Goal: Task Accomplishment & Management: Manage account settings

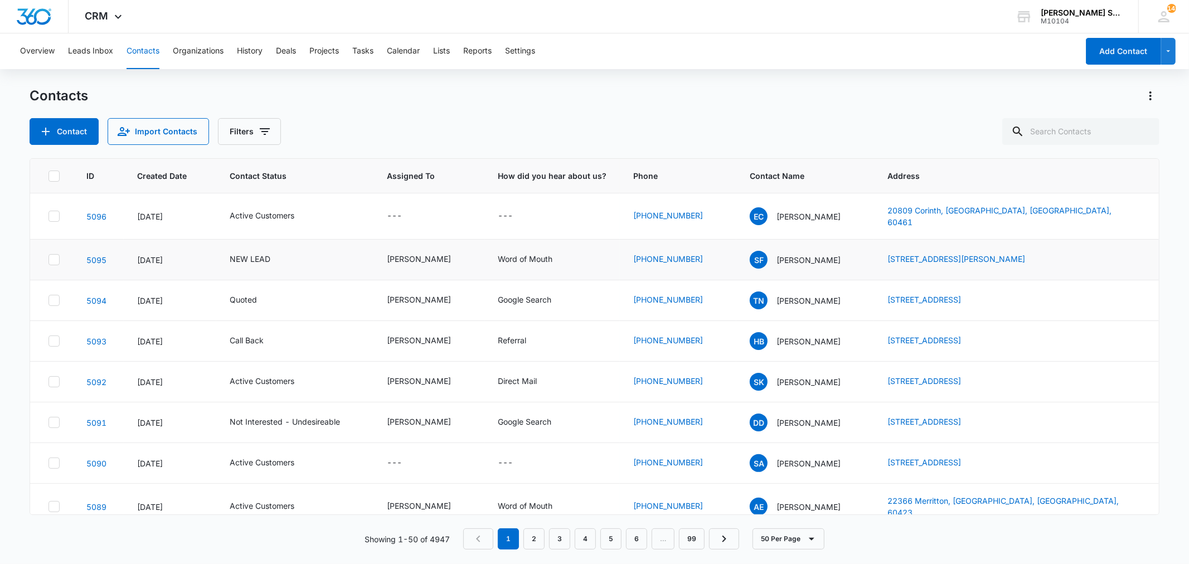
drag, startPoint x: 871, startPoint y: 250, endPoint x: 996, endPoint y: 262, distance: 126.0
click at [996, 262] on tr "5095 Oct 3, 2025 NEW LEAD Kenneth Florman Word of Mouth (817) 291-7291 SF Susan…" at bounding box center [594, 260] width 1128 height 41
copy tr "1309 Judge Bland Rd., Keller, TX, 76051"
click at [793, 254] on p "Susan Farkas" at bounding box center [809, 260] width 64 height 12
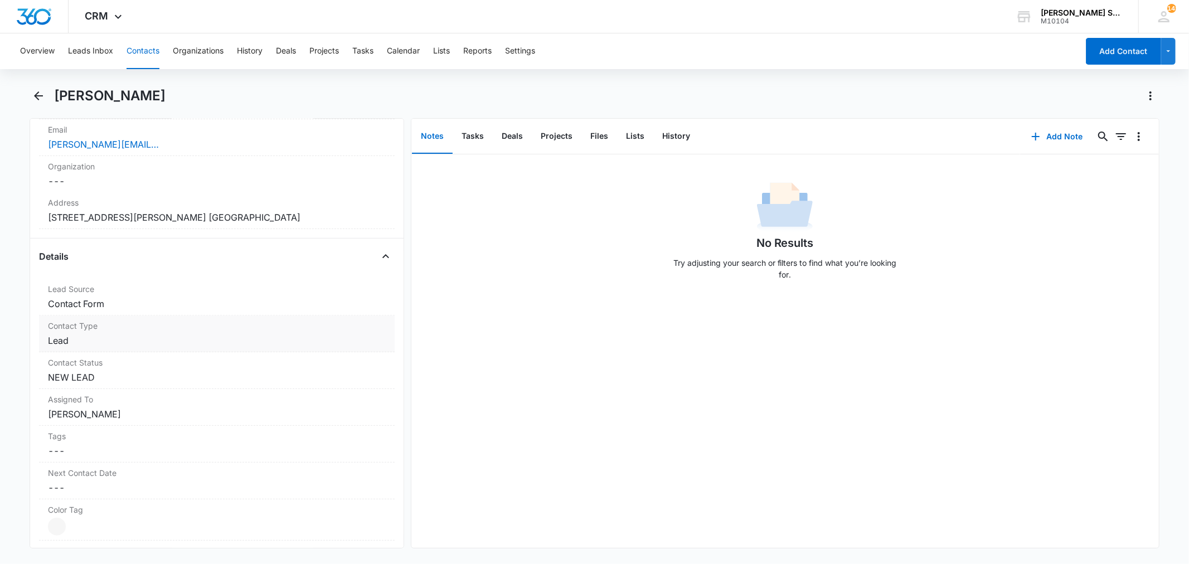
scroll to position [371, 0]
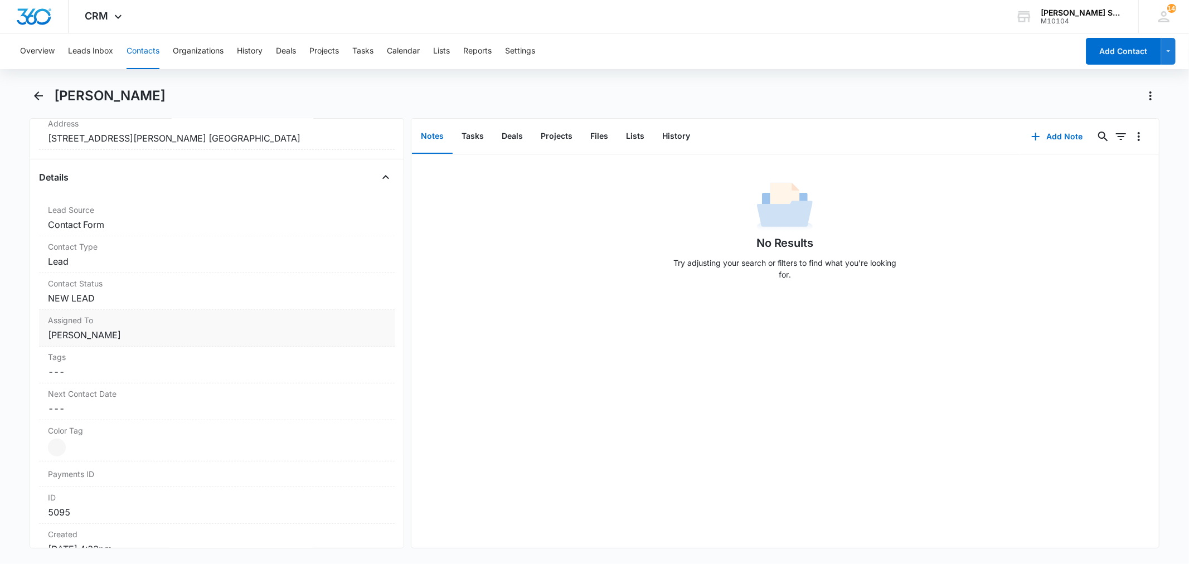
click at [102, 339] on dd "Cancel Save Changes Kenneth Florman" at bounding box center [216, 334] width 337 height 13
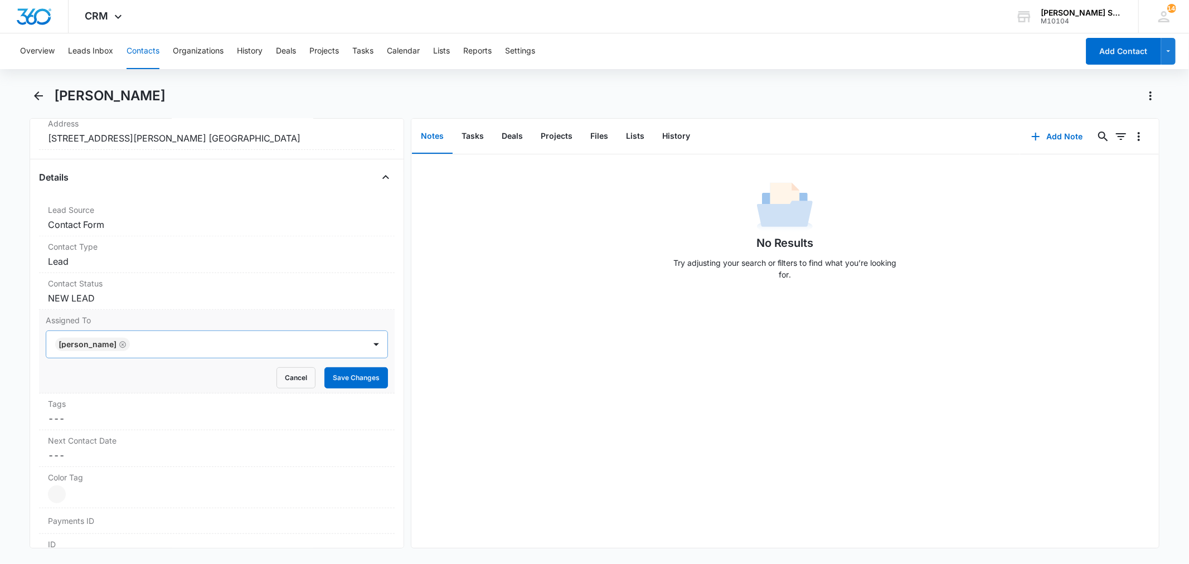
click at [125, 345] on icon "Remove Kenneth Florman" at bounding box center [123, 345] width 8 height 8
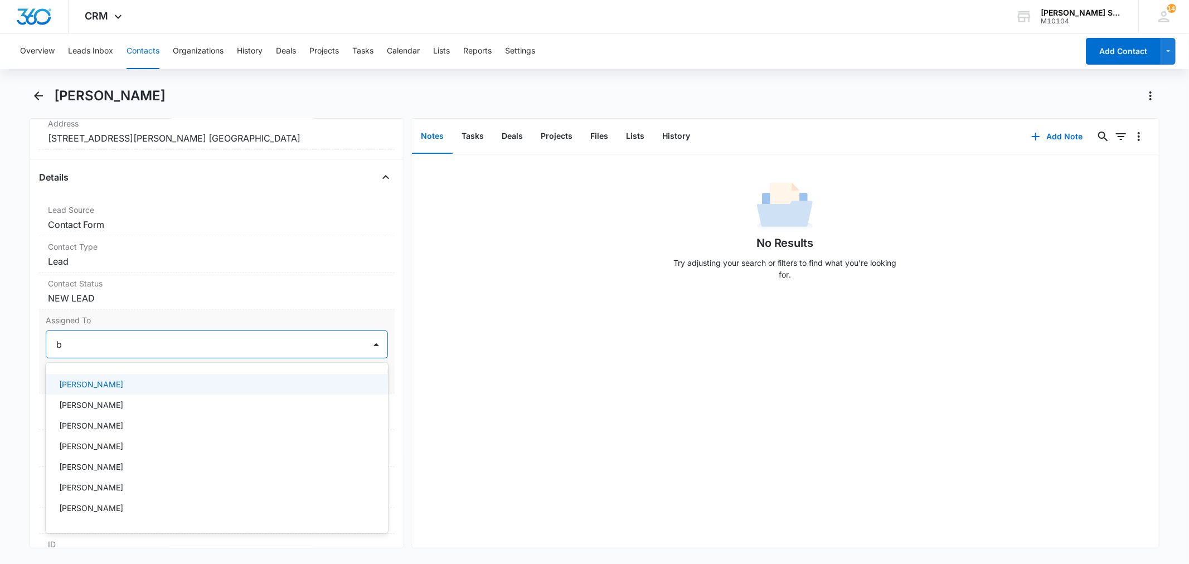
type input "br"
click at [76, 377] on div "[PERSON_NAME]" at bounding box center [217, 384] width 342 height 21
click at [191, 324] on label "Assigned To" at bounding box center [217, 320] width 342 height 12
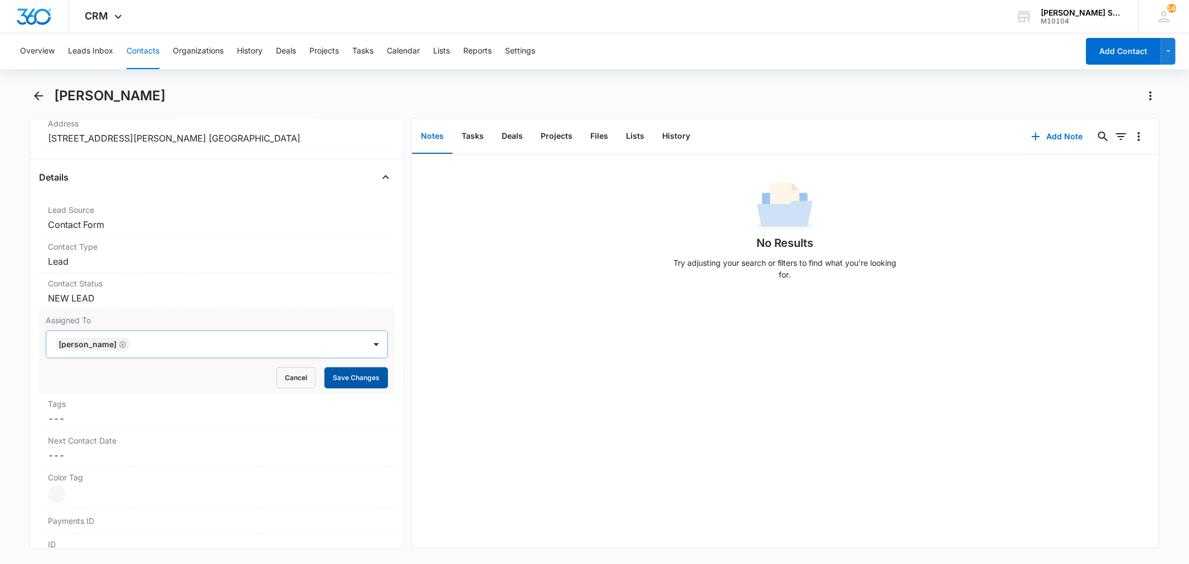
click at [328, 374] on button "Save Changes" at bounding box center [356, 377] width 64 height 21
click at [109, 295] on dd "Cancel Save Changes NEW LEAD" at bounding box center [216, 298] width 337 height 13
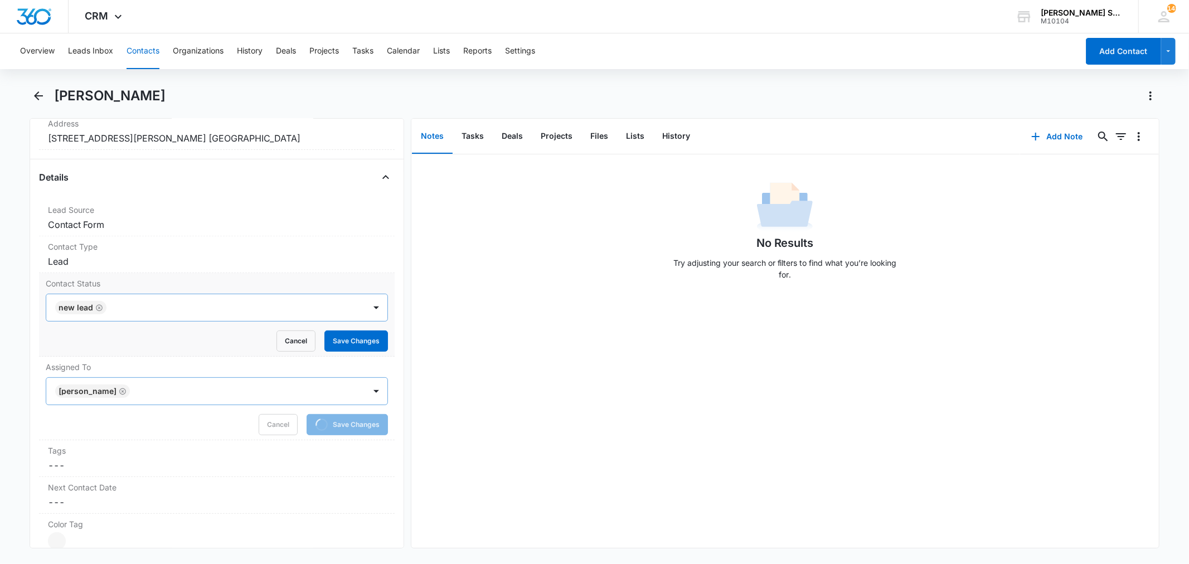
click at [95, 307] on icon "Remove NEW LEAD" at bounding box center [99, 308] width 8 height 8
click at [76, 308] on div at bounding box center [203, 308] width 294 height 16
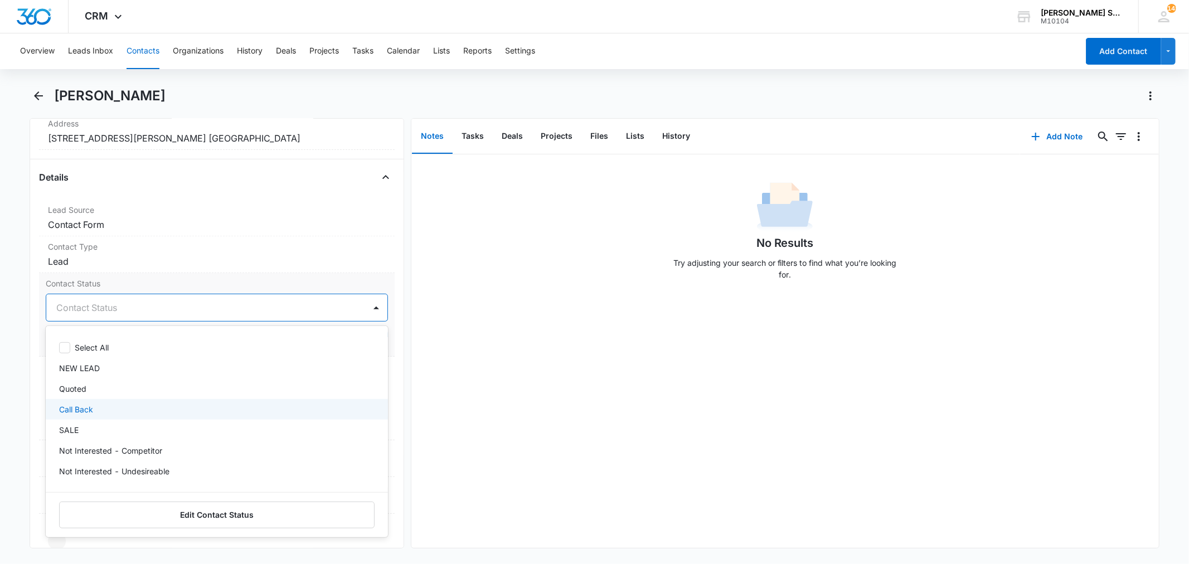
click at [75, 409] on p "Call Back" at bounding box center [76, 410] width 34 height 12
click at [142, 285] on label "Contact Status" at bounding box center [217, 284] width 342 height 12
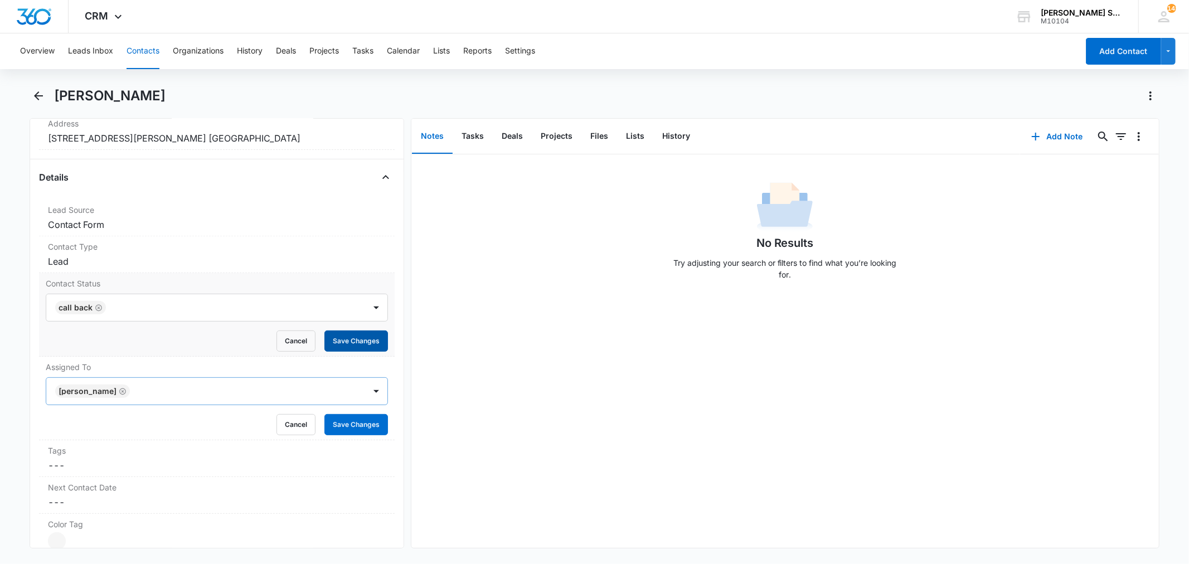
click at [337, 342] on button "Save Changes" at bounding box center [356, 341] width 64 height 21
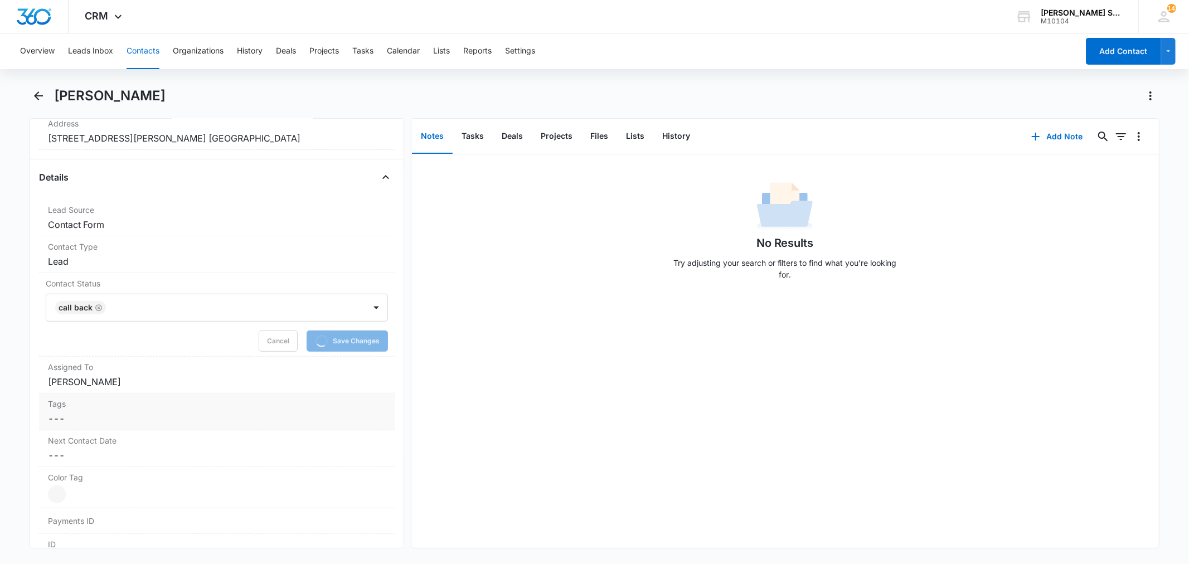
click at [336, 425] on dd "Cancel Save Changes ---" at bounding box center [216, 418] width 337 height 13
click at [346, 456] on dl "Lead Source Cancel Save Changes Contact Form Contact Type Cancel Save Changes L…" at bounding box center [216, 427] width 355 height 454
